Goal: Transaction & Acquisition: Obtain resource

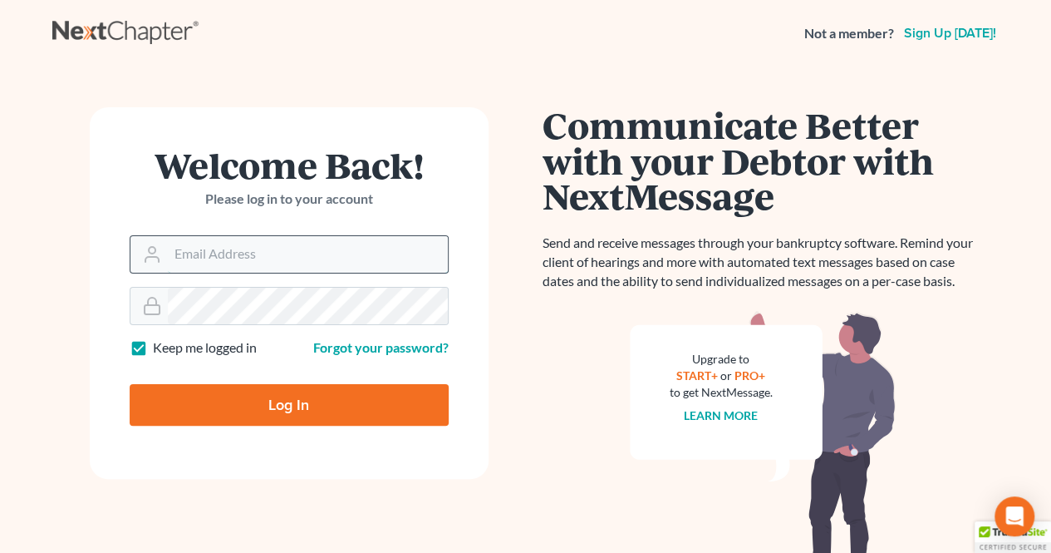
click at [278, 257] on input "Email Address" at bounding box center [308, 254] width 280 height 37
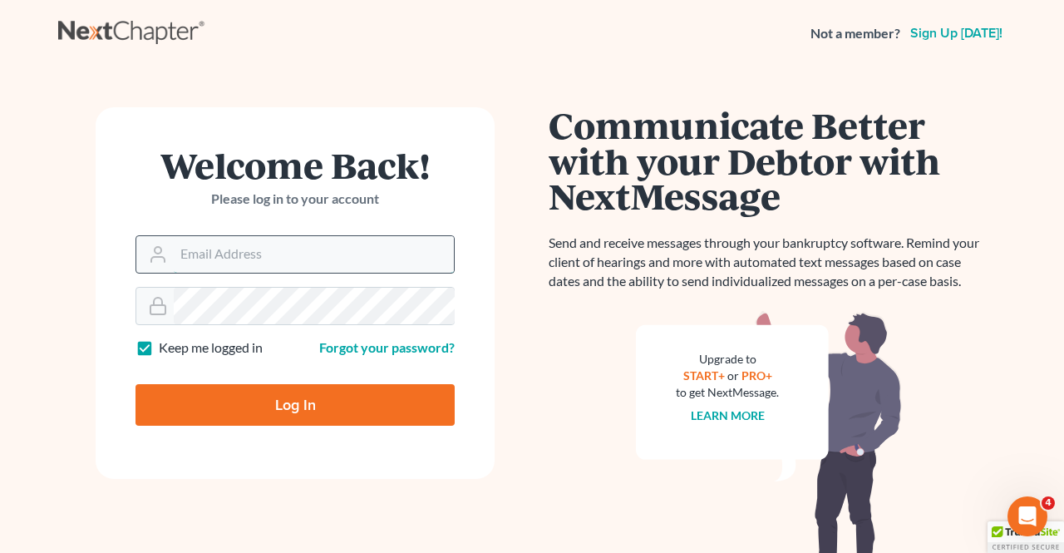
type input "[EMAIL_ADDRESS][DOMAIN_NAME]"
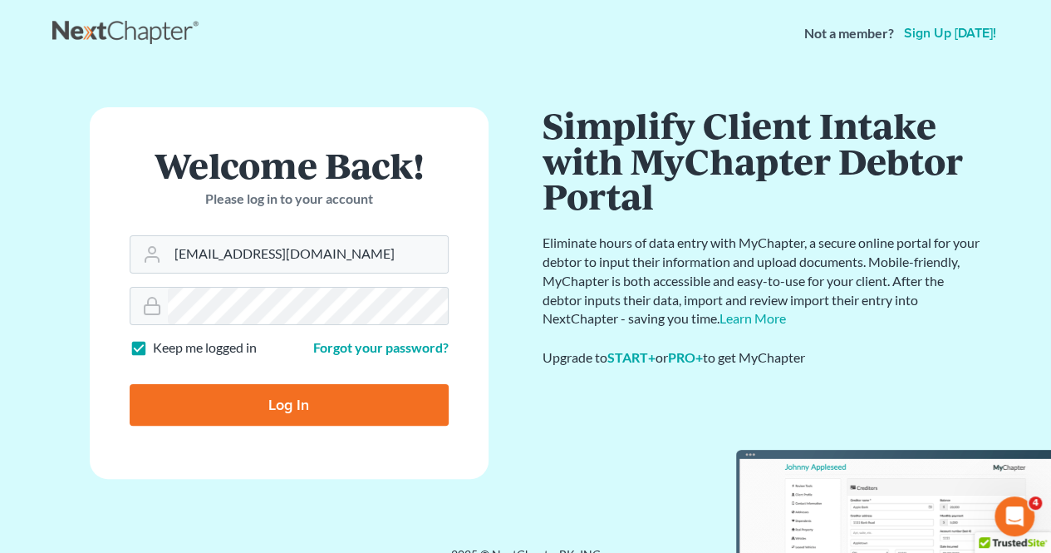
click at [346, 399] on input "Log In" at bounding box center [289, 405] width 319 height 42
type input "Thinking..."
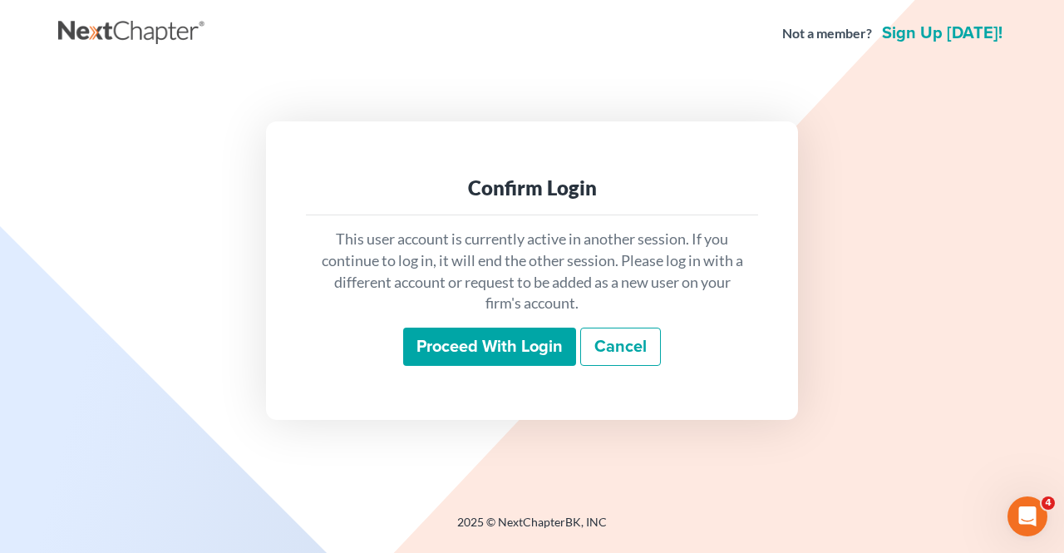
click at [432, 355] on input "Proceed with login" at bounding box center [489, 346] width 173 height 38
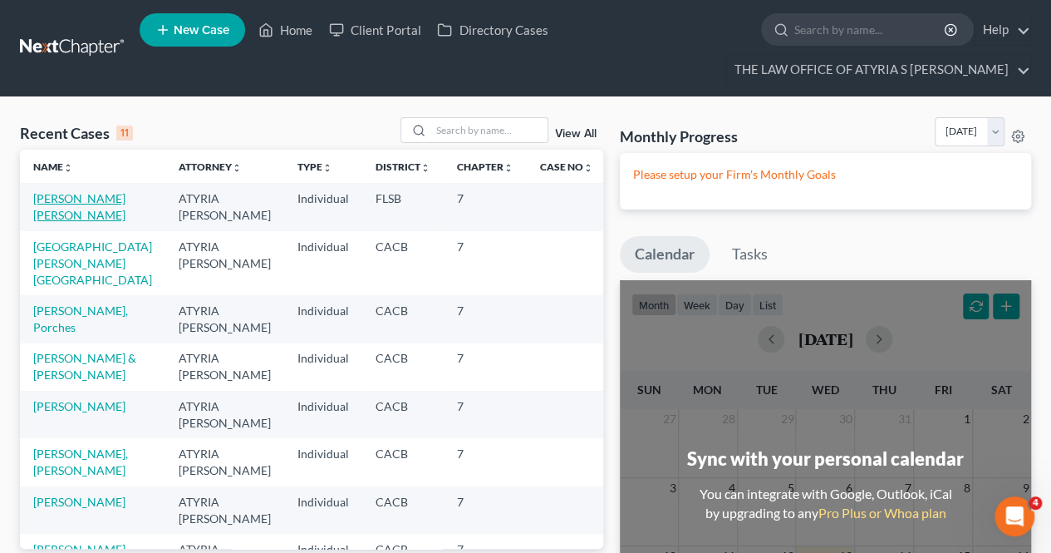
click at [68, 202] on link "[PERSON_NAME] [PERSON_NAME]" at bounding box center [79, 206] width 92 height 31
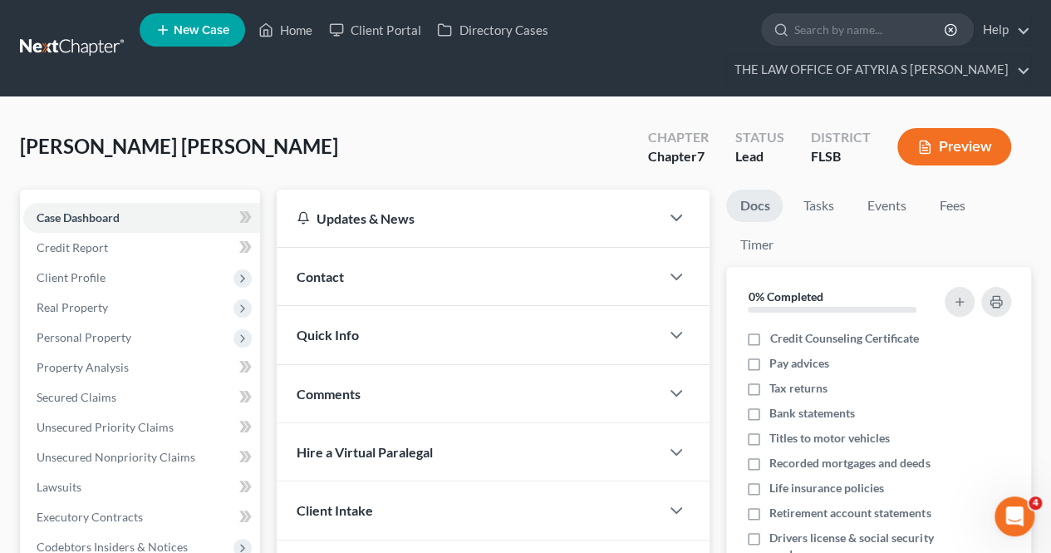
scroll to position [357, 0]
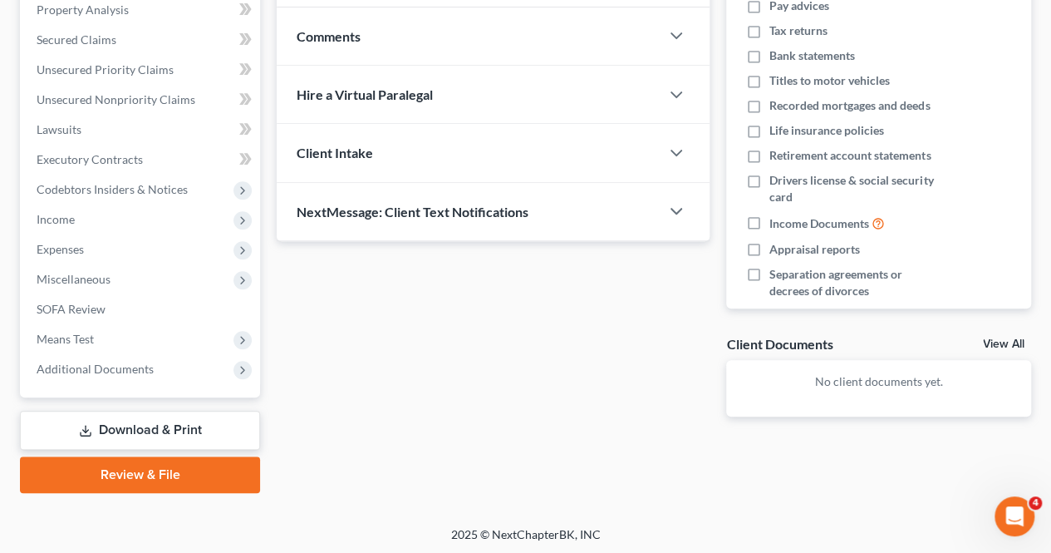
click at [174, 418] on link "Download & Print" at bounding box center [140, 430] width 240 height 39
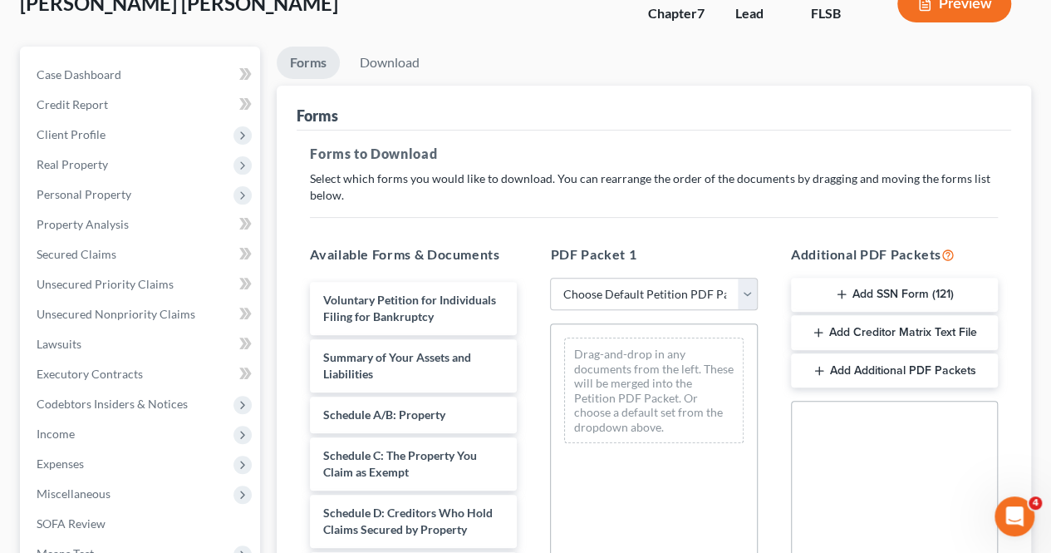
scroll to position [145, 0]
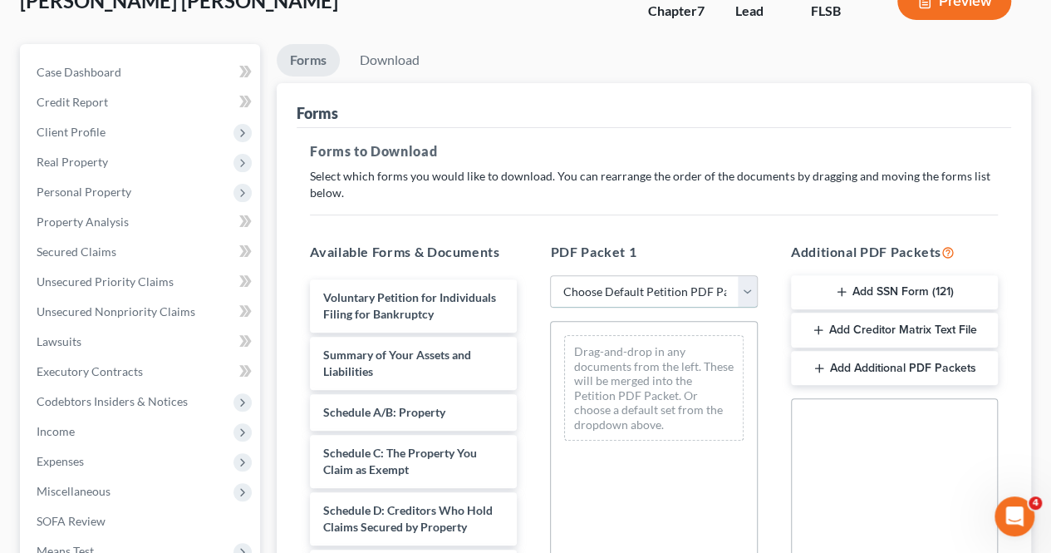
click at [755, 290] on select "Choose Default Petition PDF Packet Complete Bankruptcy Petition (all forms and …" at bounding box center [653, 291] width 207 height 33
select select "3"
click at [550, 275] on select "Choose Default Petition PDF Packet Complete Bankruptcy Petition (all forms and …" at bounding box center [653, 291] width 207 height 33
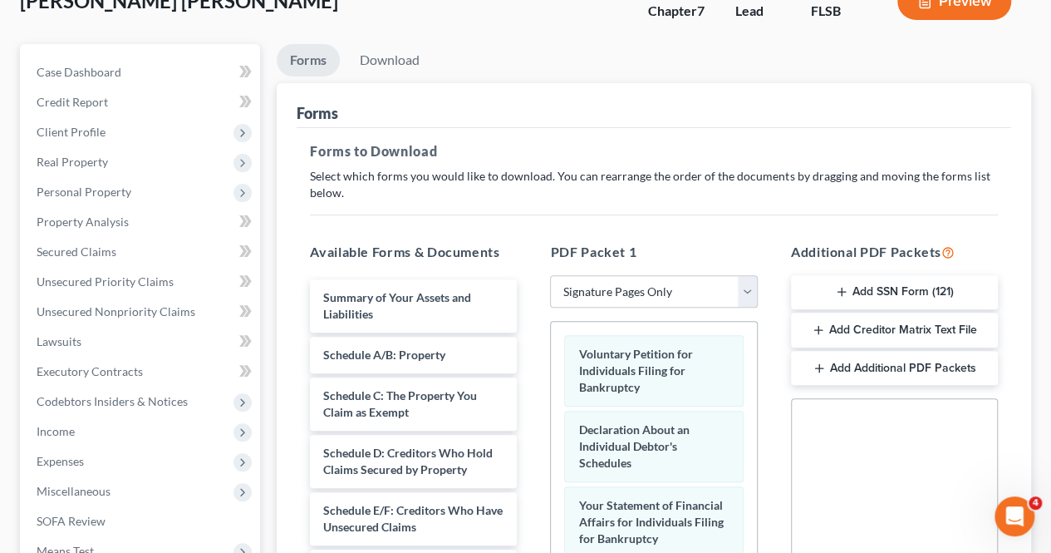
click at [904, 287] on button "Add SSN Form (121)" at bounding box center [894, 292] width 207 height 35
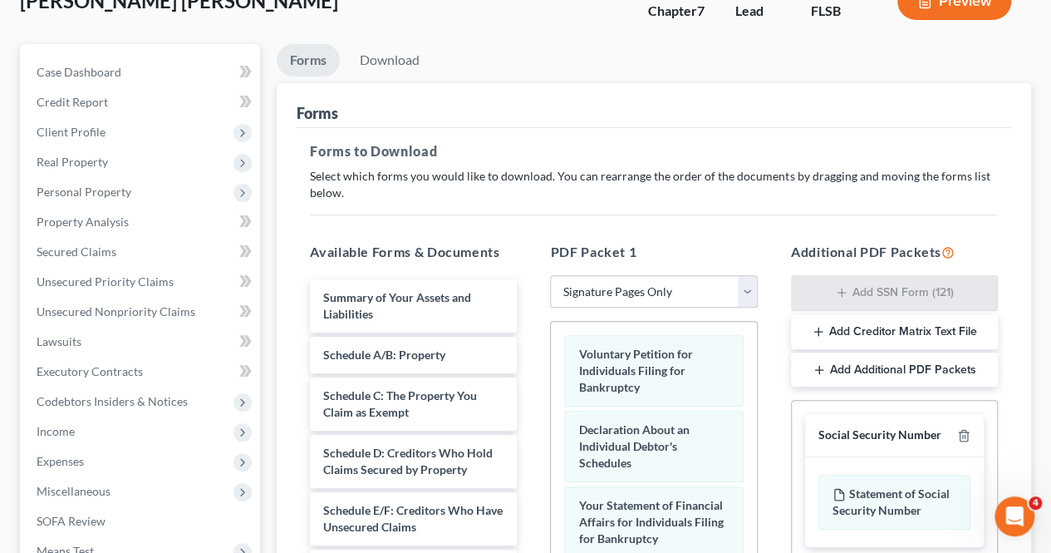
scroll to position [479, 0]
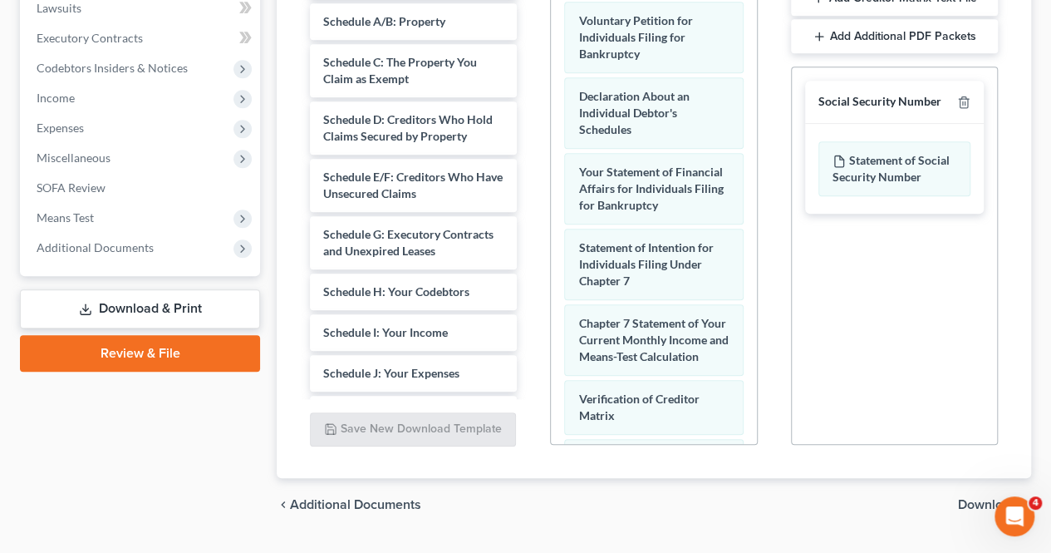
click at [974, 507] on span "Download" at bounding box center [988, 504] width 60 height 13
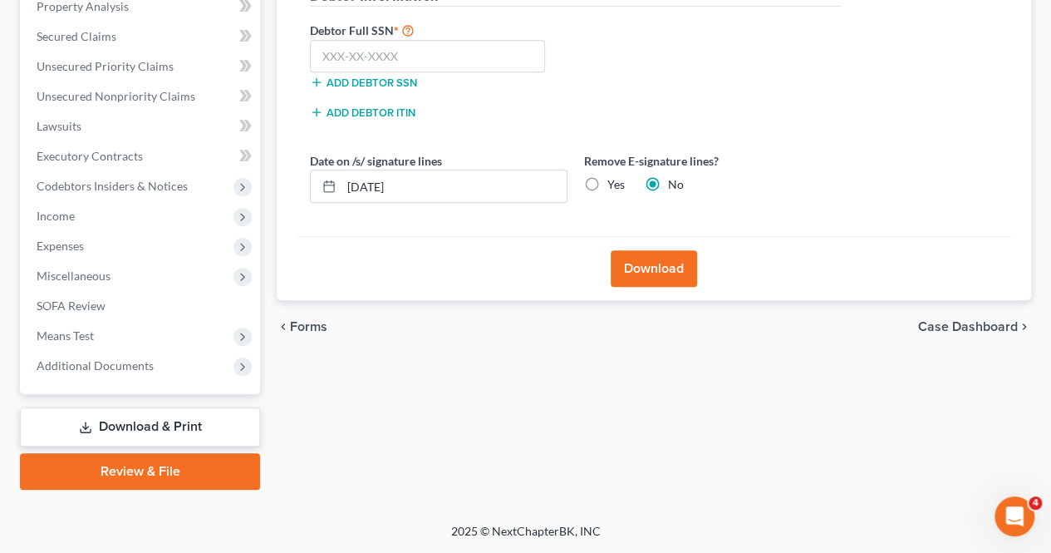
scroll to position [357, 0]
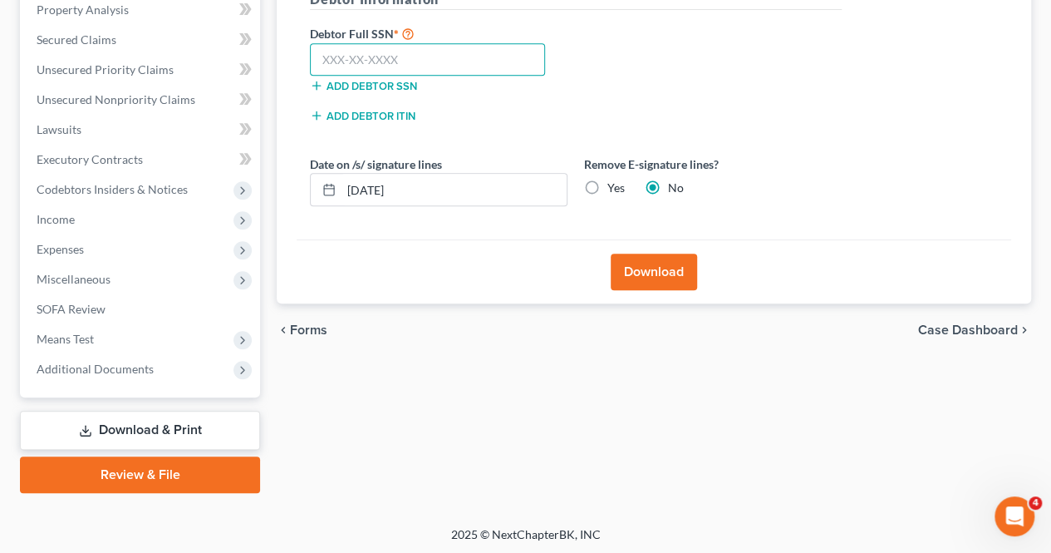
click at [487, 64] on input "text" at bounding box center [427, 59] width 235 height 33
type input "046-74-4417"
click at [662, 267] on button "Download" at bounding box center [654, 271] width 86 height 37
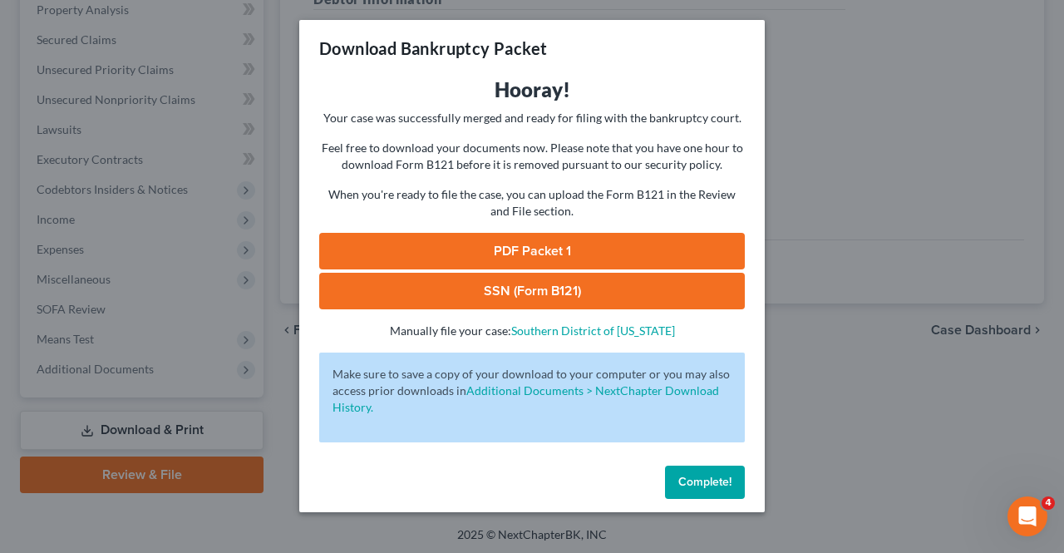
click at [506, 255] on link "PDF Packet 1" at bounding box center [532, 251] width 426 height 37
click at [607, 293] on link "SSN (Form B121)" at bounding box center [532, 291] width 426 height 37
click at [714, 474] on button "Complete!" at bounding box center [705, 481] width 80 height 33
